Goal: Information Seeking & Learning: Learn about a topic

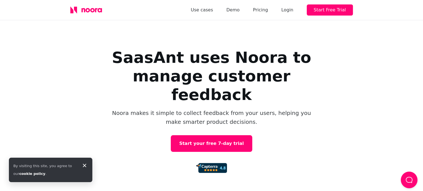
click at [311, 109] on div "SaasAnt uses Noora to manage customer feedback Noora makes it simple to collect…" at bounding box center [211, 112] width 223 height 128
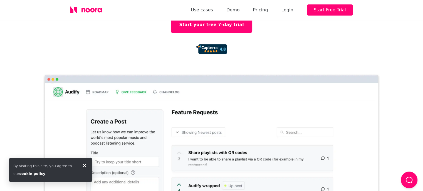
scroll to position [120, 0]
click at [311, 109] on img at bounding box center [211, 169] width 339 height 193
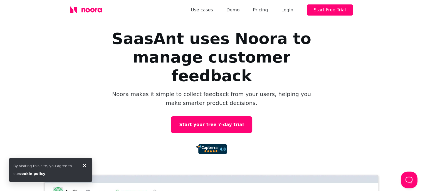
scroll to position [0, 0]
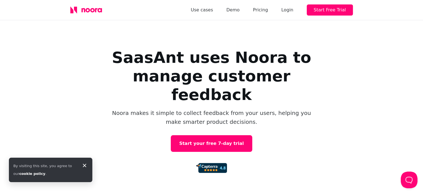
click at [255, 68] on h1 "SaasAnt uses Noora to manage customer feedback" at bounding box center [211, 76] width 223 height 56
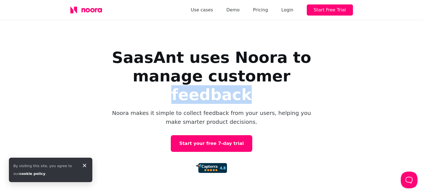
click at [255, 68] on h1 "SaasAnt uses Noora to manage customer feedback" at bounding box center [211, 76] width 223 height 56
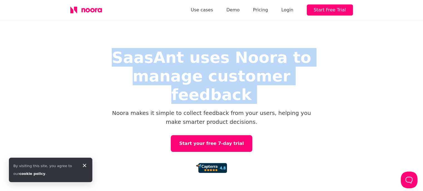
click at [255, 68] on h1 "SaasAnt uses Noora to manage customer feedback" at bounding box center [211, 76] width 223 height 56
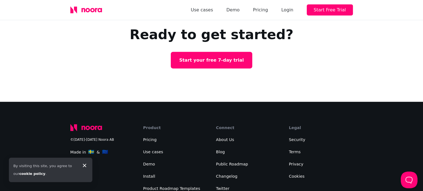
scroll to position [1371, 0]
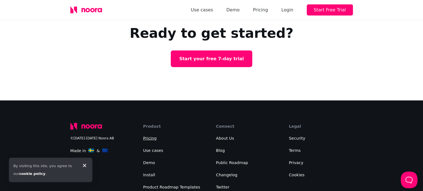
click at [149, 136] on link "Pricing" at bounding box center [150, 138] width 14 height 4
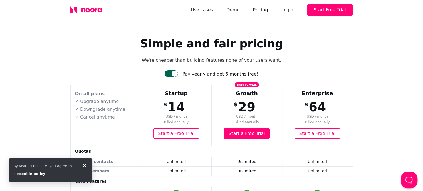
click at [268, 11] on link "Pricing" at bounding box center [260, 10] width 15 height 8
click at [211, 13] on link "Use cases" at bounding box center [202, 10] width 22 height 8
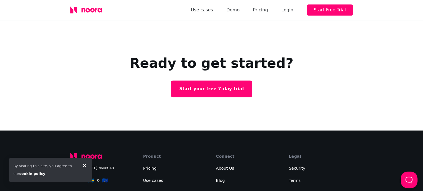
scroll to position [470, 0]
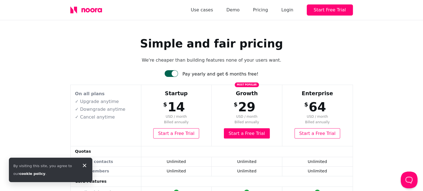
scroll to position [1370, 0]
